Goal: Task Accomplishment & Management: Use online tool/utility

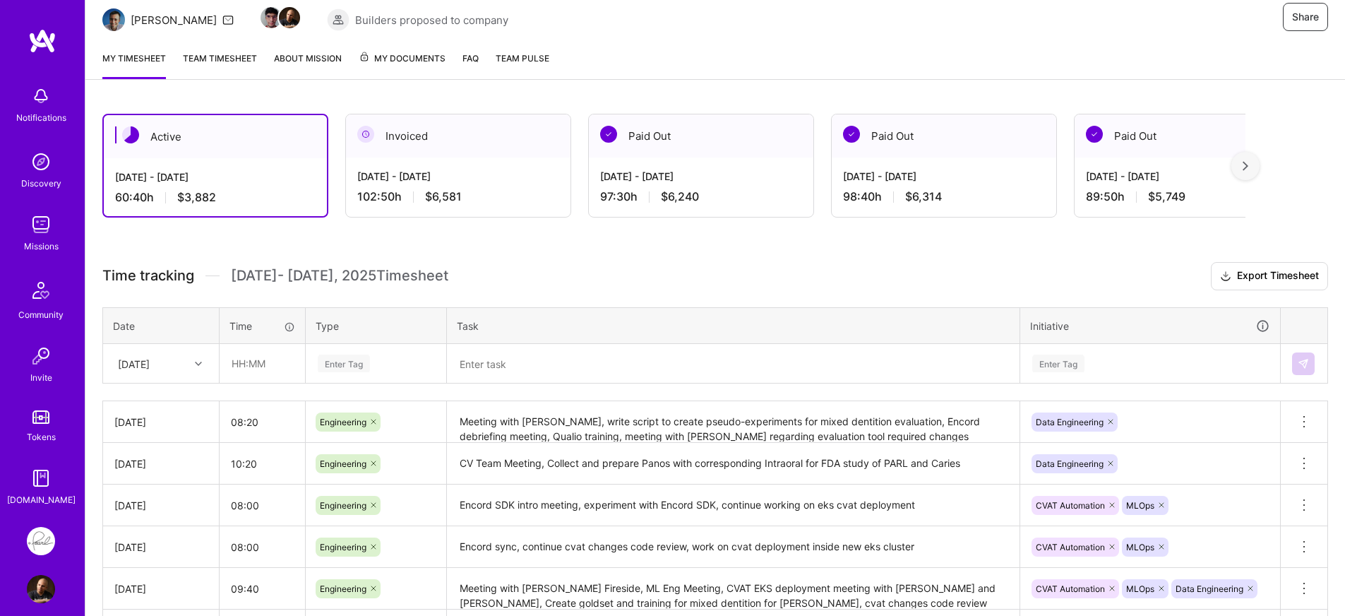
scroll to position [263, 0]
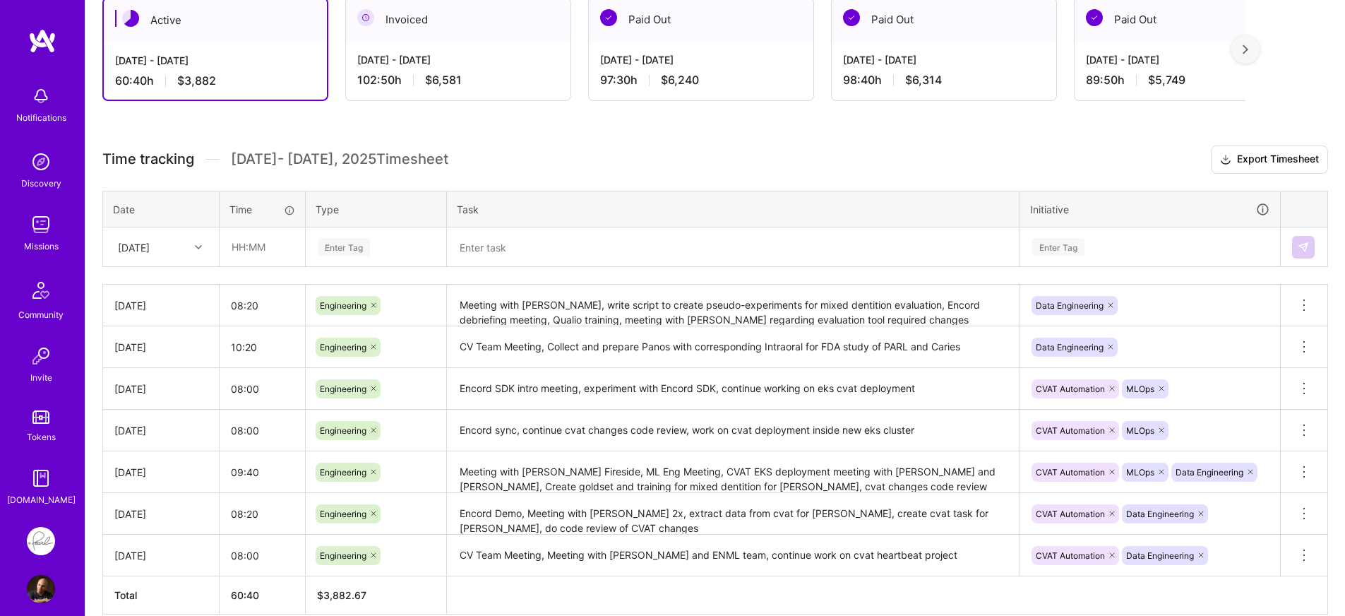
click at [1157, 246] on div "Enter Tag" at bounding box center [1150, 247] width 239 height 18
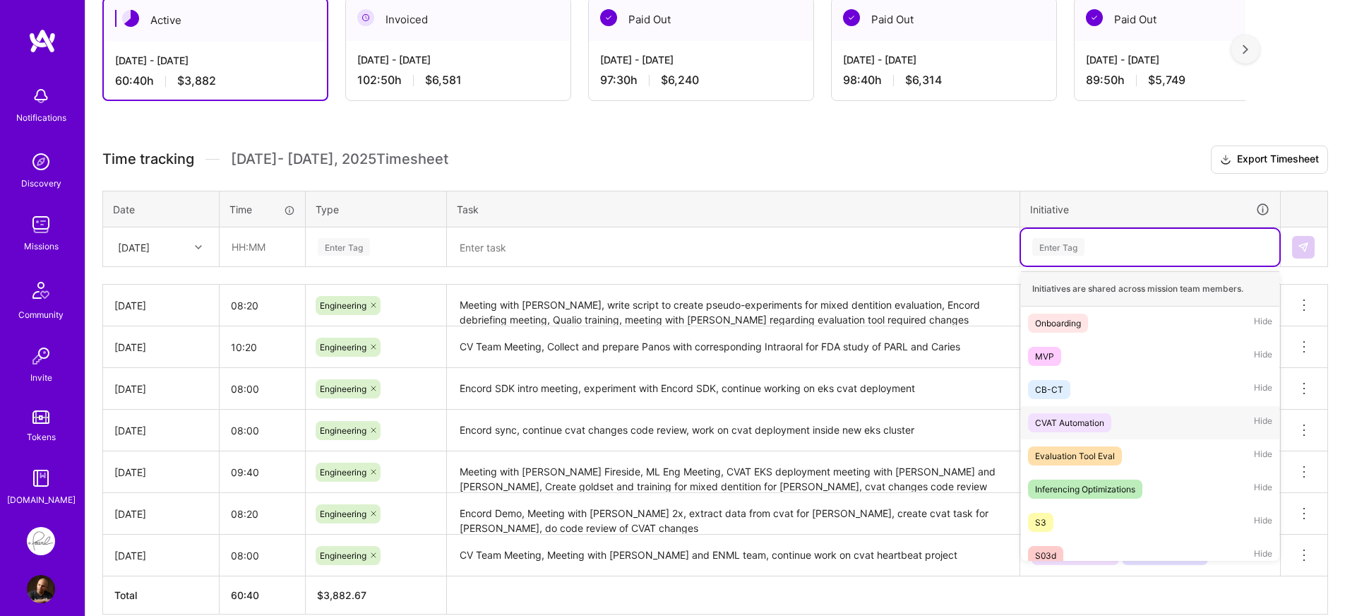
scroll to position [254, 0]
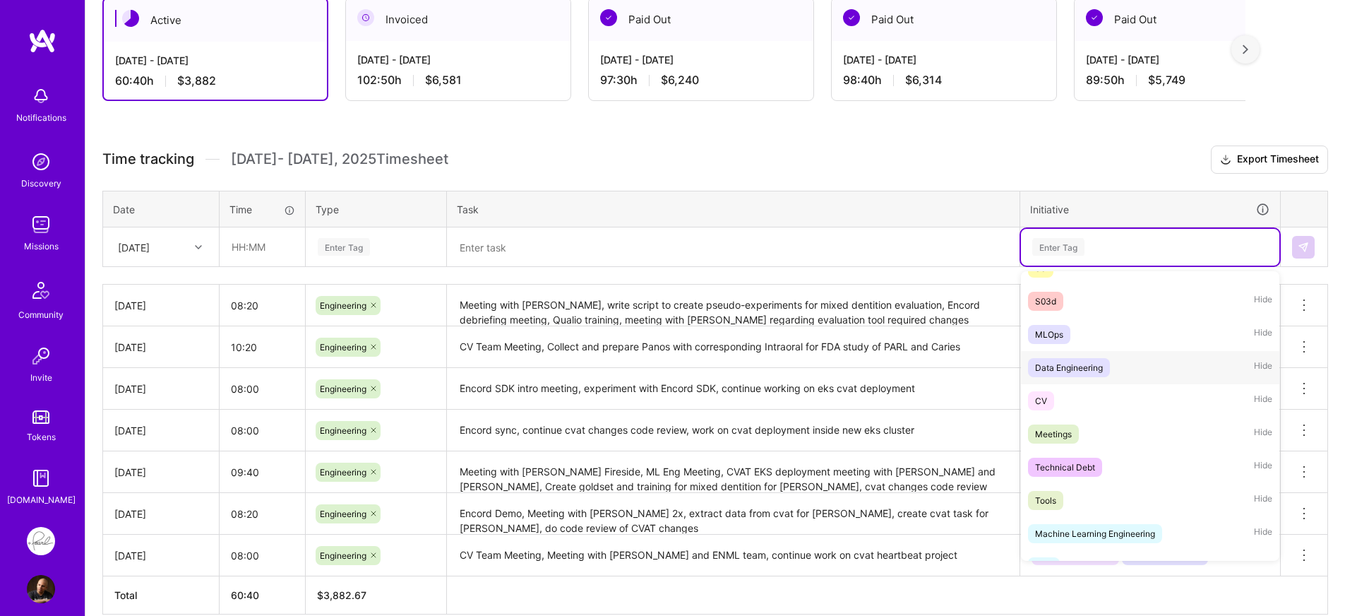
click at [1102, 371] on div "Data Engineering" at bounding box center [1069, 367] width 68 height 15
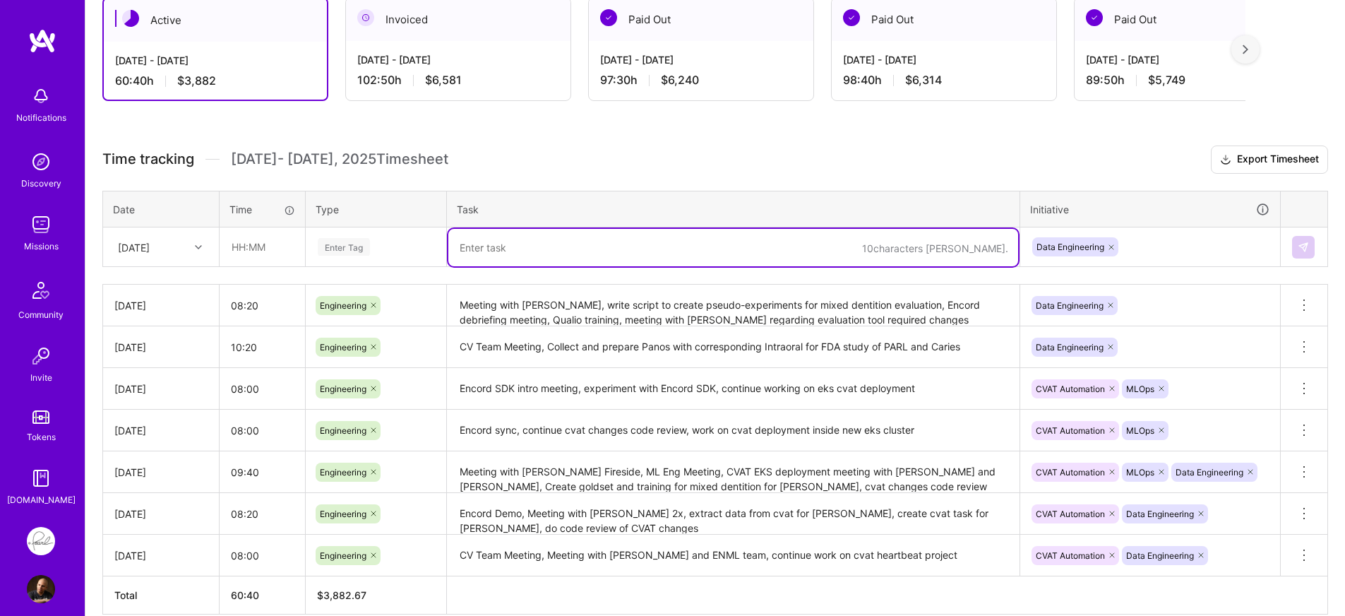
click at [651, 240] on textarea at bounding box center [733, 247] width 570 height 37
click at [649, 258] on textarea at bounding box center [733, 247] width 570 height 37
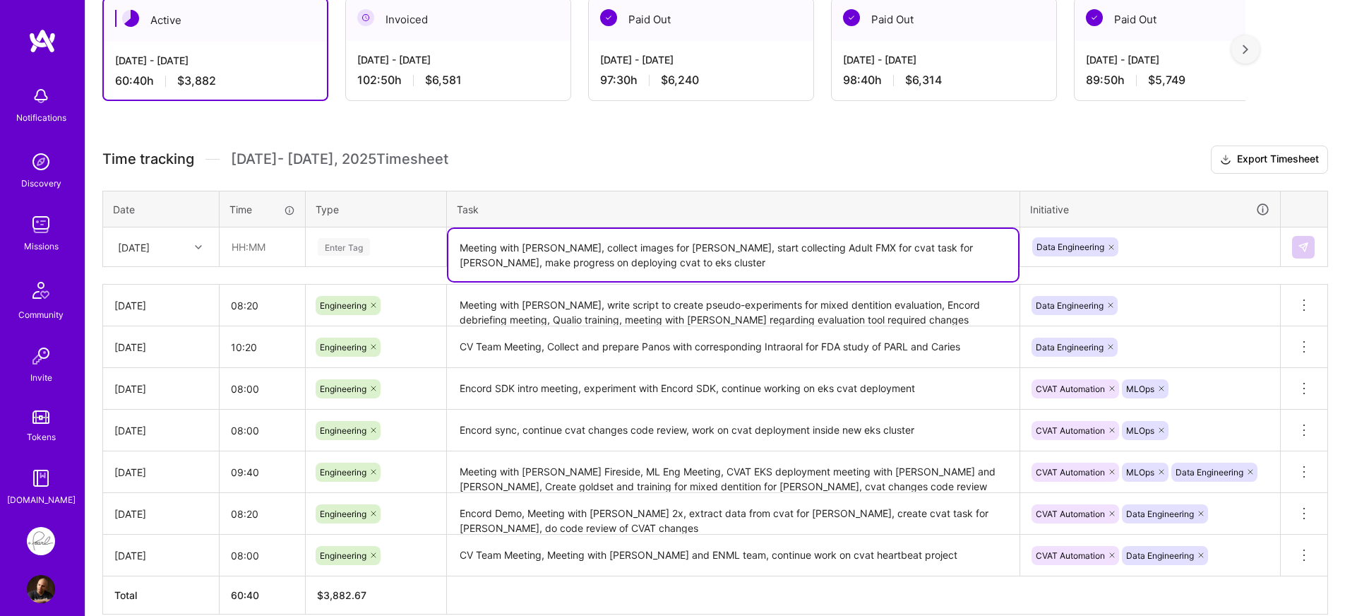
type textarea "Meeting with [PERSON_NAME], collect images for [PERSON_NAME], start collecting …"
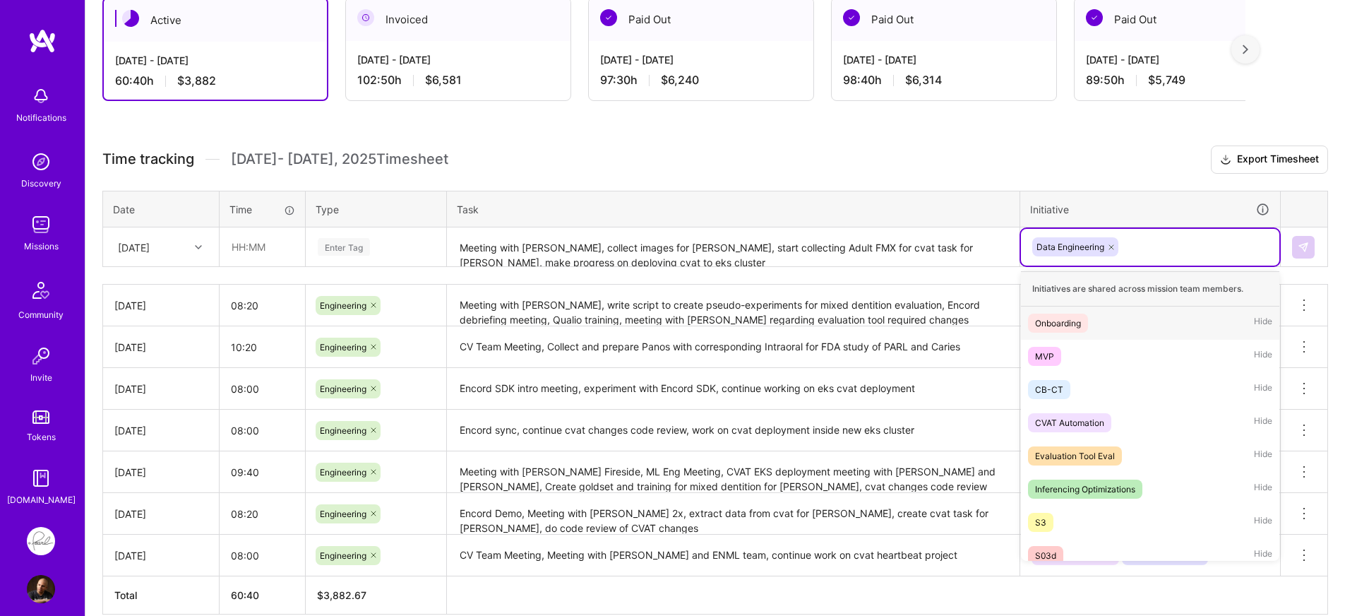
click at [1185, 254] on div "Data Engineering" at bounding box center [1150, 247] width 239 height 22
click at [1106, 413] on span "CVAT Automation" at bounding box center [1069, 422] width 83 height 19
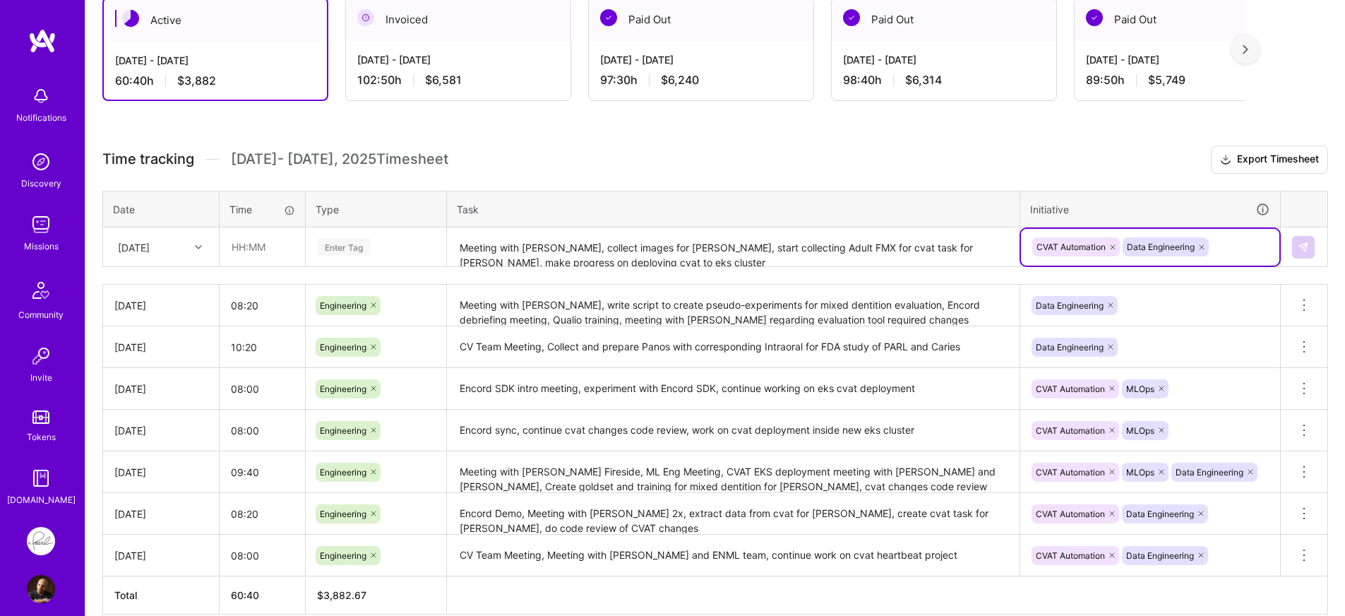
click at [629, 251] on textarea "Meeting with [PERSON_NAME], collect images for [PERSON_NAME], start collecting …" at bounding box center [733, 247] width 570 height 37
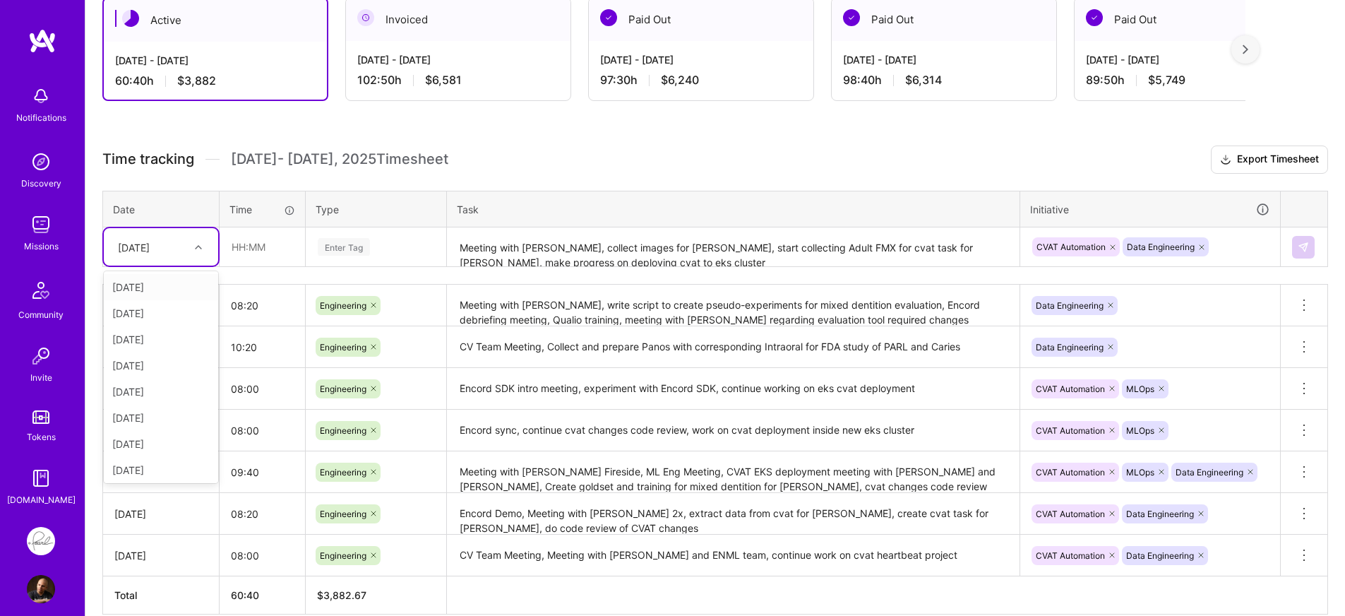
click at [202, 253] on div at bounding box center [200, 247] width 22 height 18
click at [145, 462] on div "[DATE]" at bounding box center [161, 467] width 114 height 26
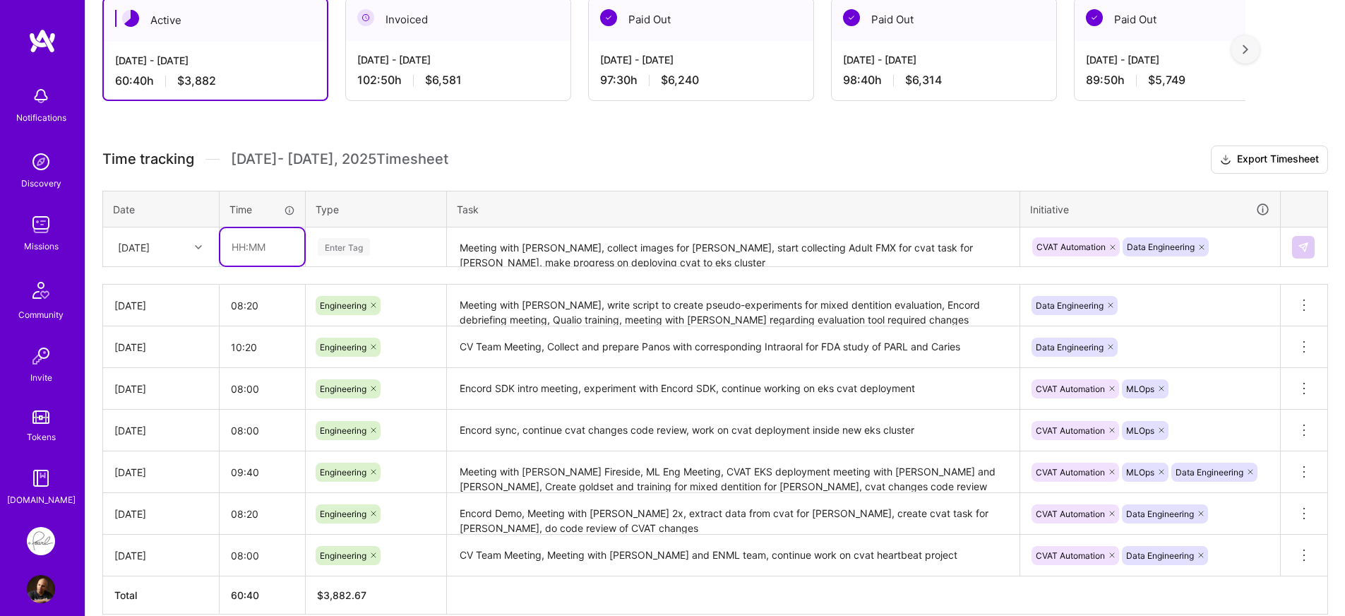
click at [286, 249] on input "text" at bounding box center [262, 246] width 84 height 37
click at [248, 254] on input "08:20" at bounding box center [262, 246] width 84 height 37
type input "08:40"
click at [265, 275] on div "Time tracking [DATE] - [DATE] Timesheet Export Timesheet Date Time Type Task In…" at bounding box center [715, 379] width 1226 height 469
click at [391, 247] on div "Enter Tag" at bounding box center [375, 247] width 119 height 18
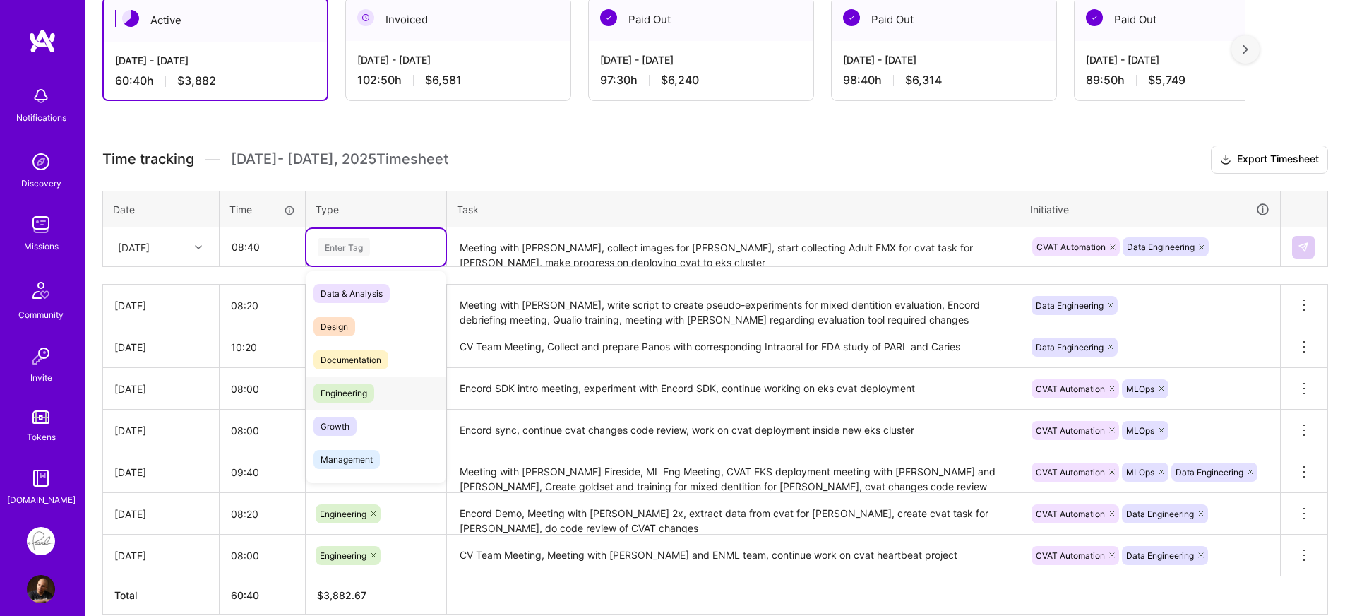
click at [348, 389] on span "Engineering" at bounding box center [343, 392] width 61 height 19
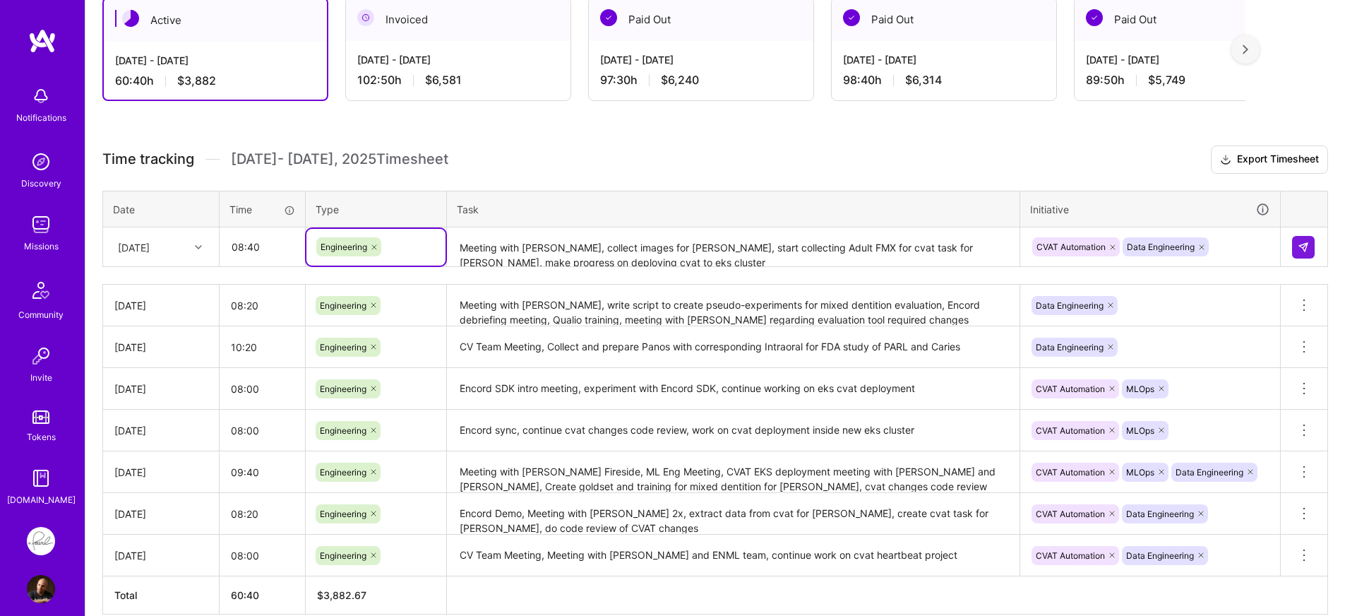
click at [690, 160] on h3 "Time tracking [DATE] - [DATE] Timesheet Export Timesheet" at bounding box center [715, 159] width 1226 height 28
click at [1306, 249] on img at bounding box center [1303, 246] width 11 height 11
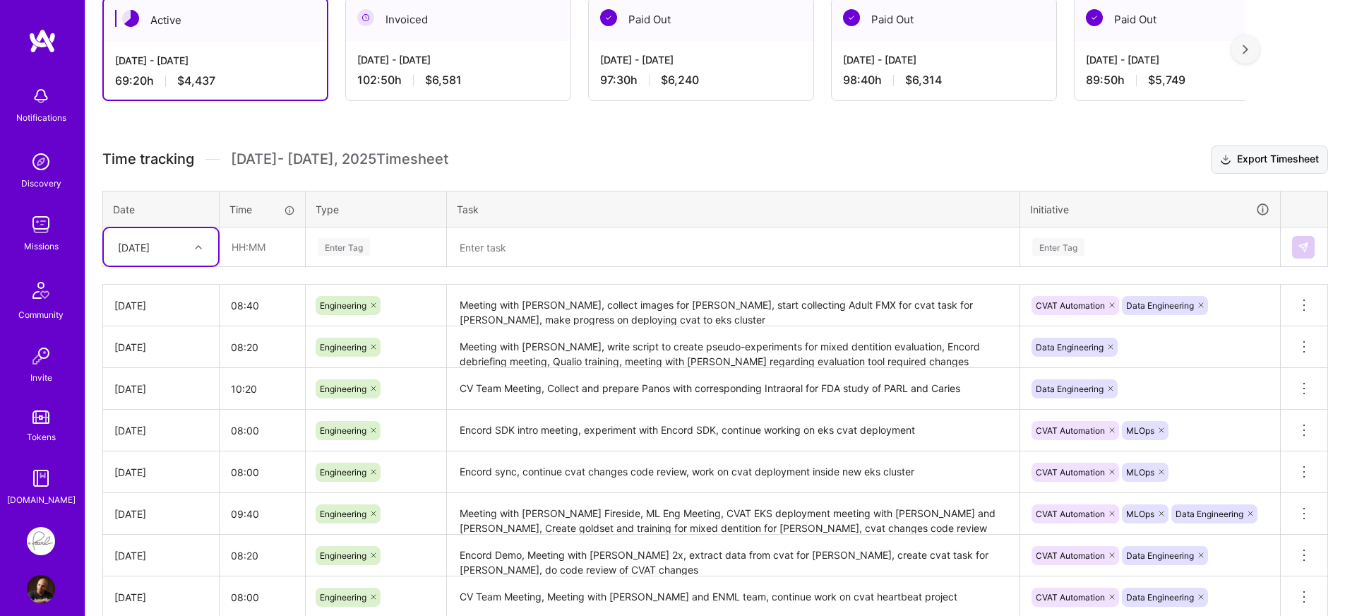
click at [1238, 158] on button "Export Timesheet" at bounding box center [1269, 159] width 117 height 28
click at [778, 150] on h3 "Time tracking [DATE] - [DATE] Timesheet Export Timesheet" at bounding box center [715, 159] width 1226 height 28
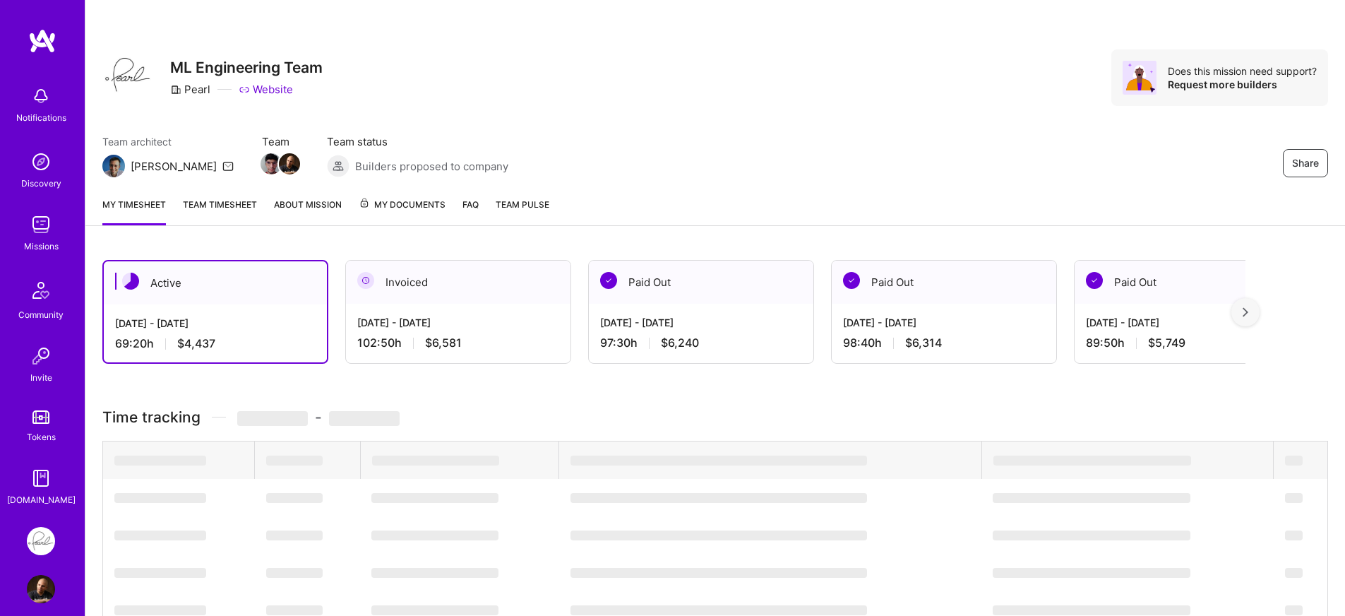
scroll to position [263, 0]
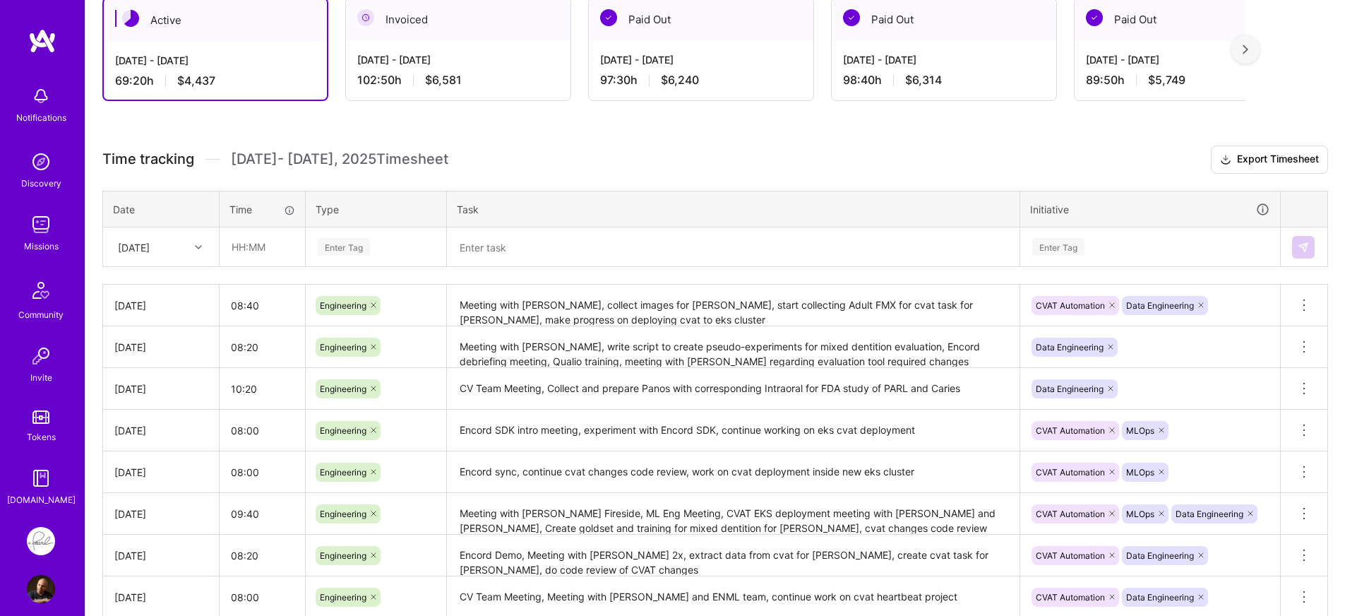
click at [837, 140] on div "Active Aug 1 - Aug 15, 2025 69:20 h $4,437 Invoiced Jul 16 - Jul 31, 2025 102:5…" at bounding box center [714, 352] width 1259 height 745
